Goal: Information Seeking & Learning: Learn about a topic

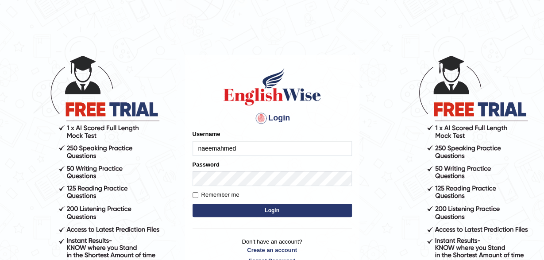
type input "naeemahmed"
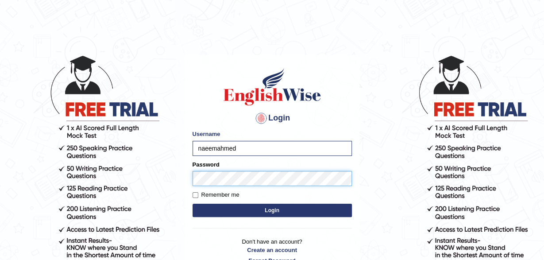
click at [193, 204] on button "Login" at bounding box center [272, 210] width 159 height 13
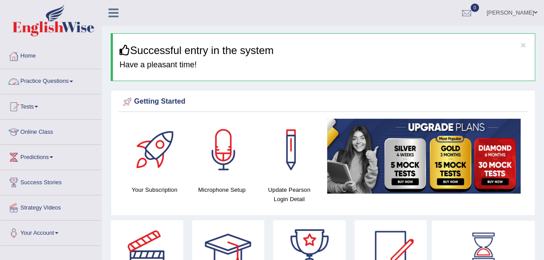
click at [73, 79] on link "Practice Questions" at bounding box center [50, 80] width 101 height 22
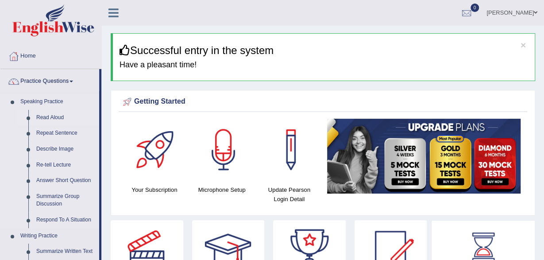
click at [51, 114] on link "Read Aloud" at bounding box center [65, 118] width 67 height 16
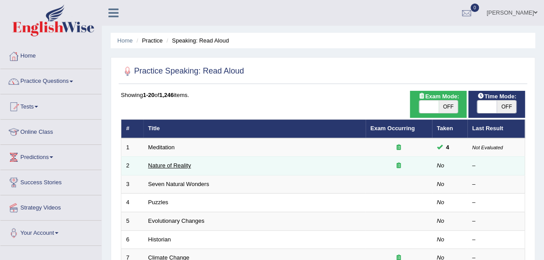
click at [181, 162] on link "Nature of Reality" at bounding box center [169, 165] width 43 height 7
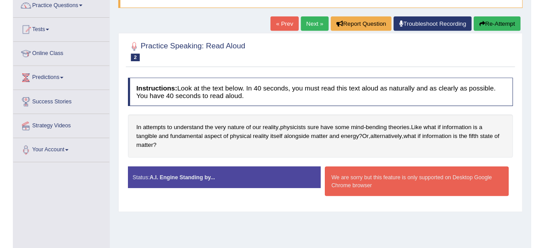
scroll to position [77, 0]
